Goal: Transaction & Acquisition: Subscribe to service/newsletter

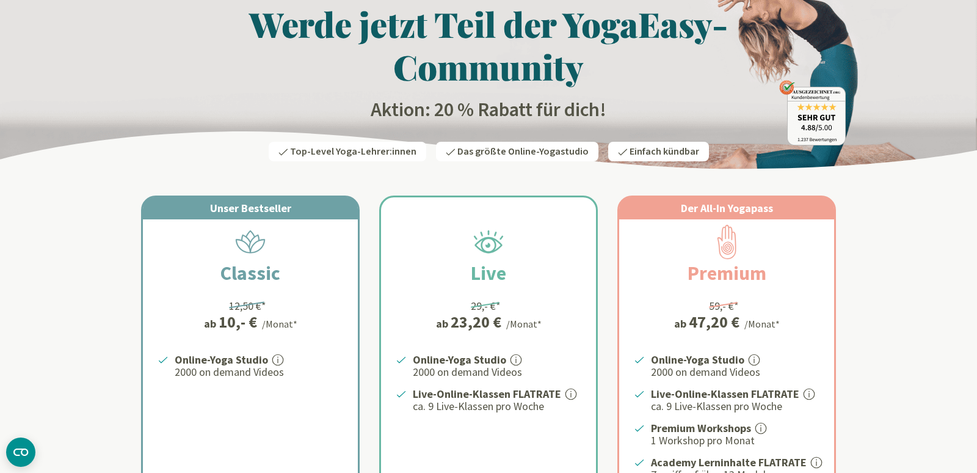
scroll to position [192, 0]
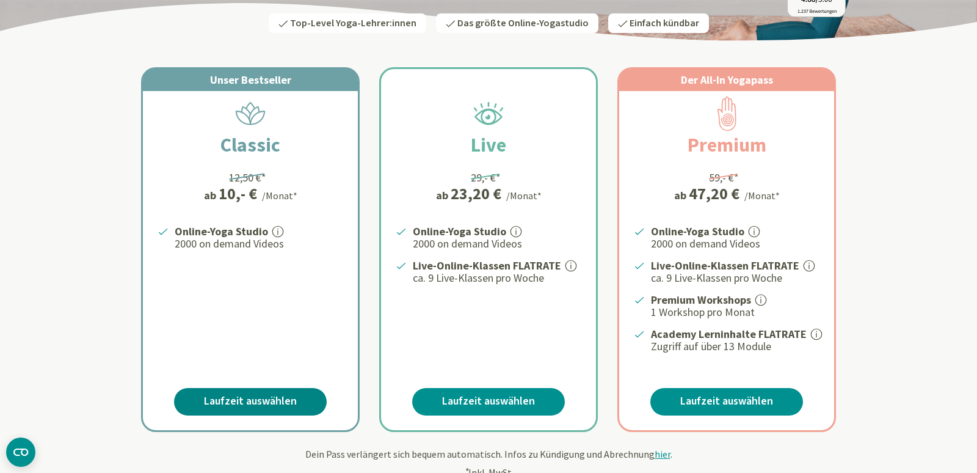
click at [238, 399] on link "Laufzeit auswählen" at bounding box center [250, 401] width 153 height 27
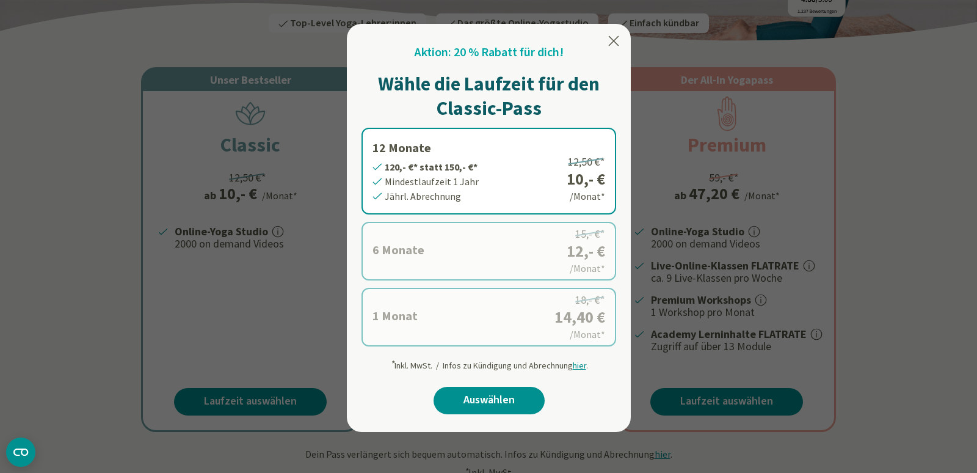
click at [613, 38] on icon at bounding box center [613, 41] width 15 height 15
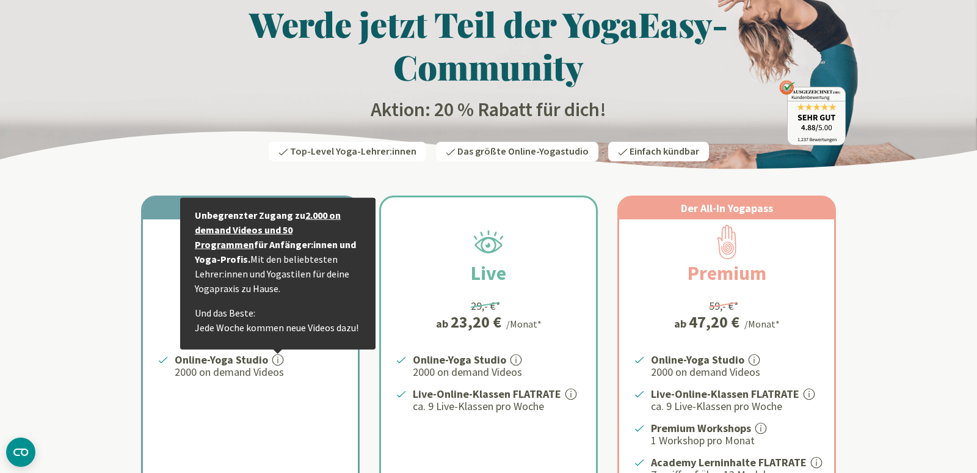
scroll to position [0, 0]
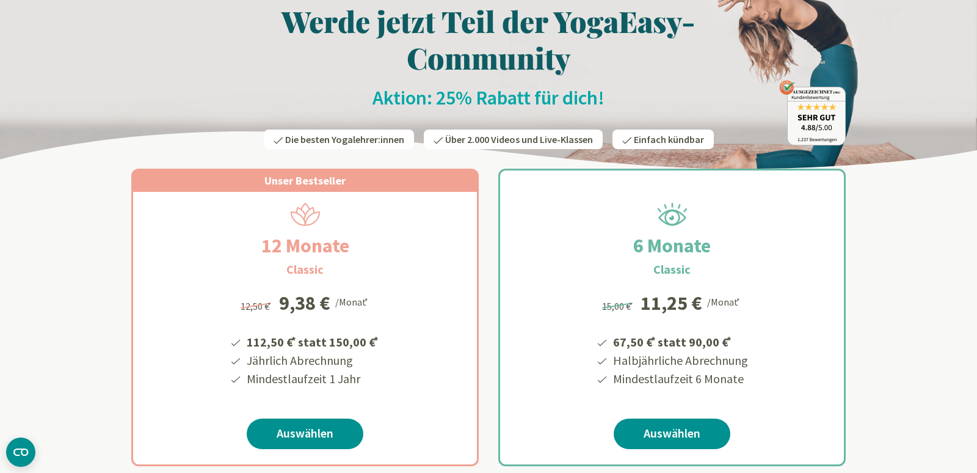
scroll to position [128, 0]
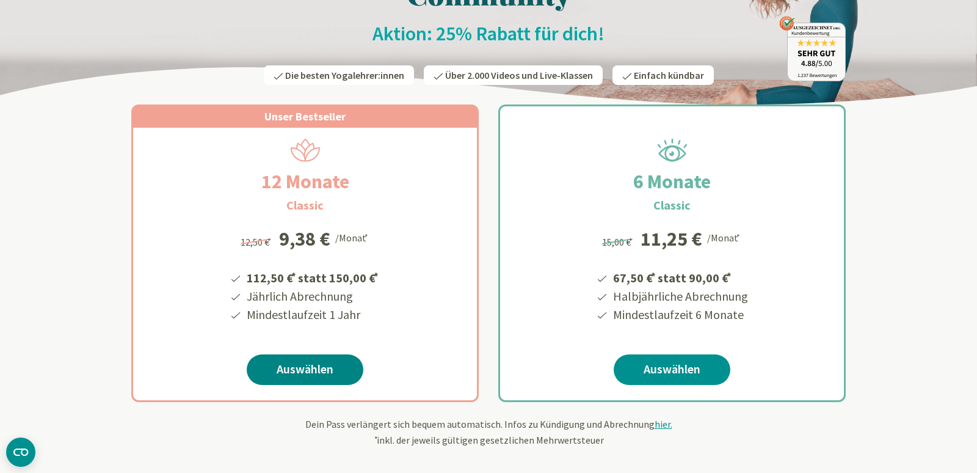
click at [302, 368] on link "Auswählen" at bounding box center [305, 369] width 117 height 31
